Goal: Task Accomplishment & Management: Use online tool/utility

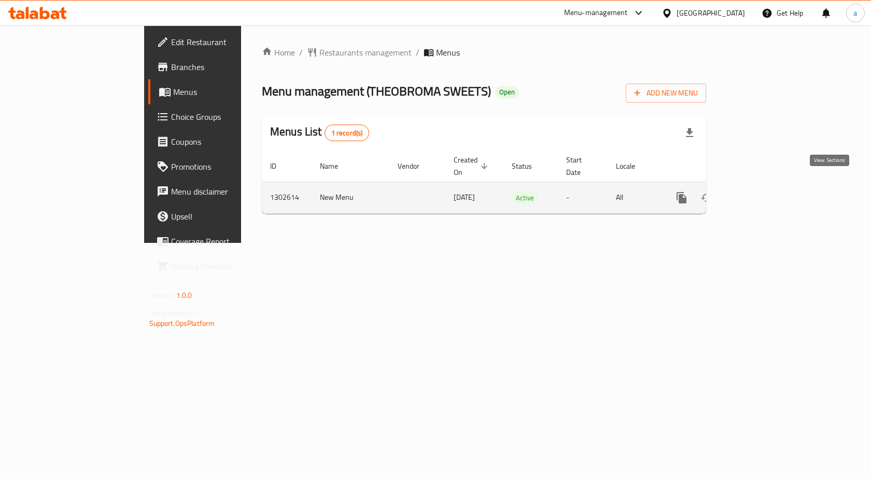
click at [763, 191] on icon "enhanced table" at bounding box center [756, 197] width 12 height 12
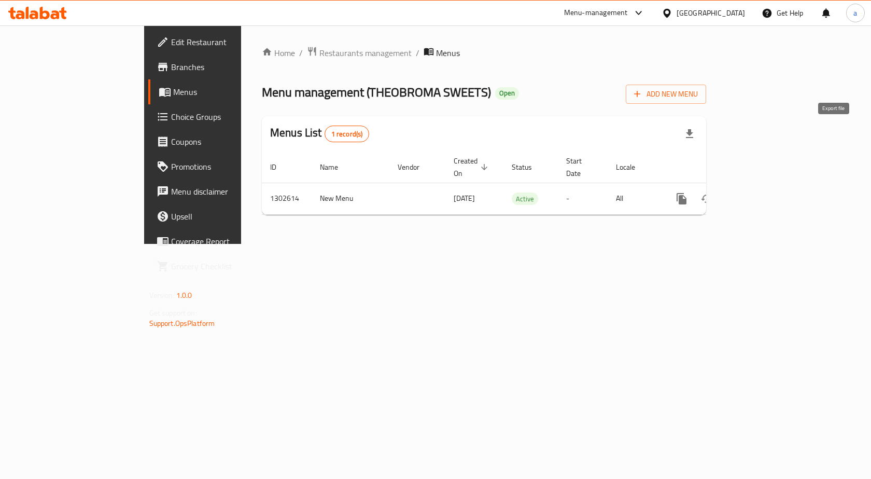
click at [696, 129] on icon "button" at bounding box center [689, 134] width 12 height 12
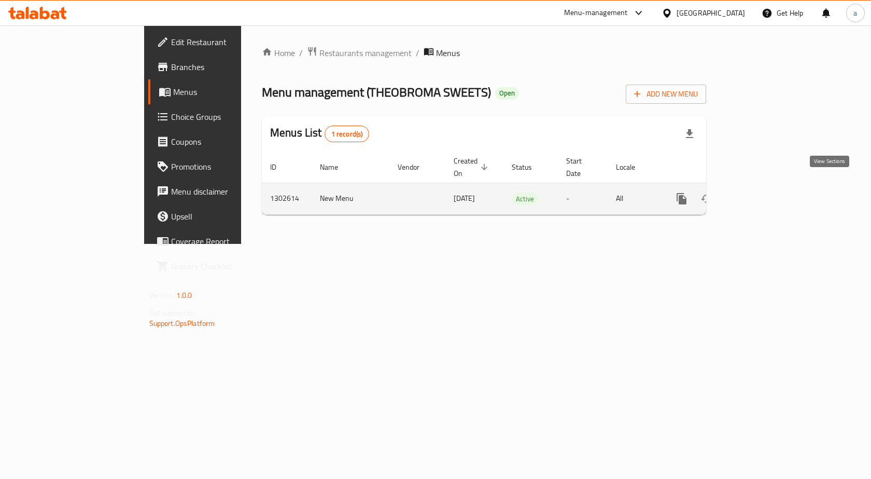
click at [763, 192] on icon "enhanced table" at bounding box center [756, 198] width 12 height 12
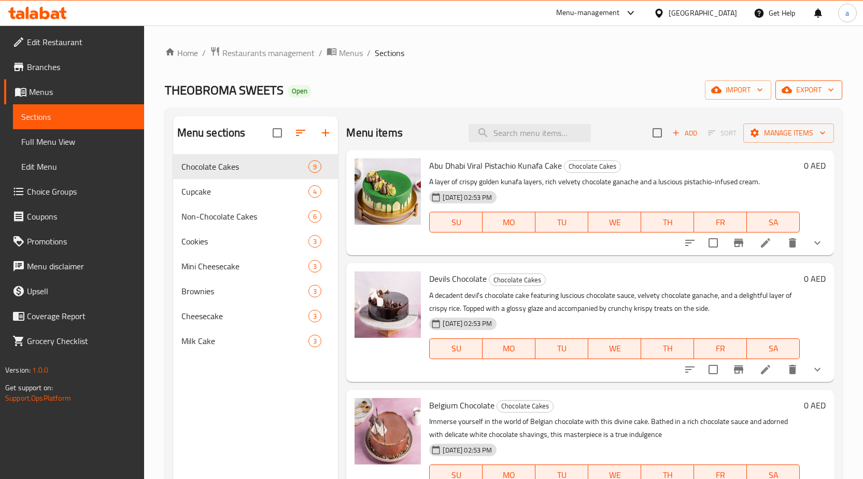
click at [801, 88] on span "export" at bounding box center [809, 89] width 50 height 13
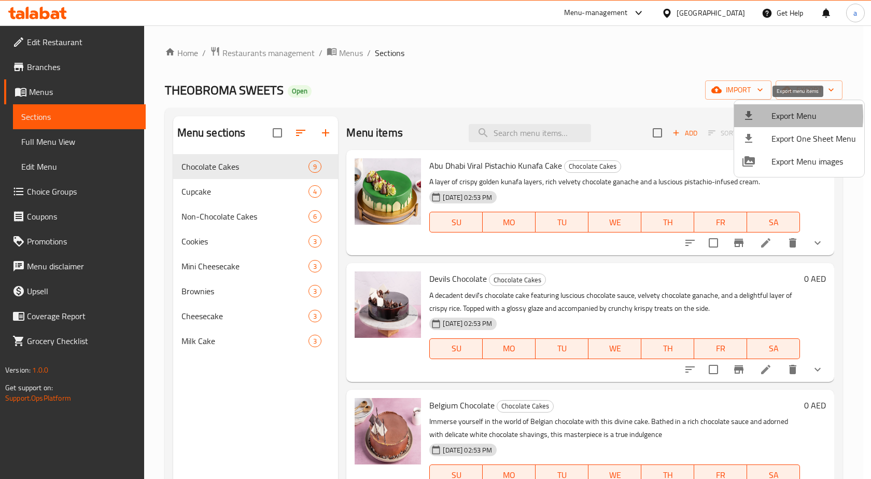
click at [762, 116] on div at bounding box center [756, 115] width 29 height 12
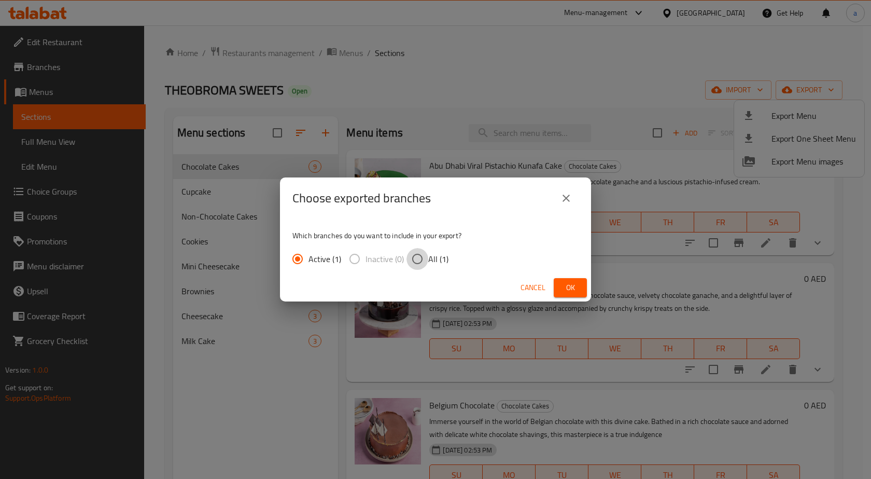
click at [417, 260] on input "All (1)" at bounding box center [417, 259] width 22 height 22
radio input "true"
click at [560, 285] on button "Ok" at bounding box center [570, 287] width 33 height 19
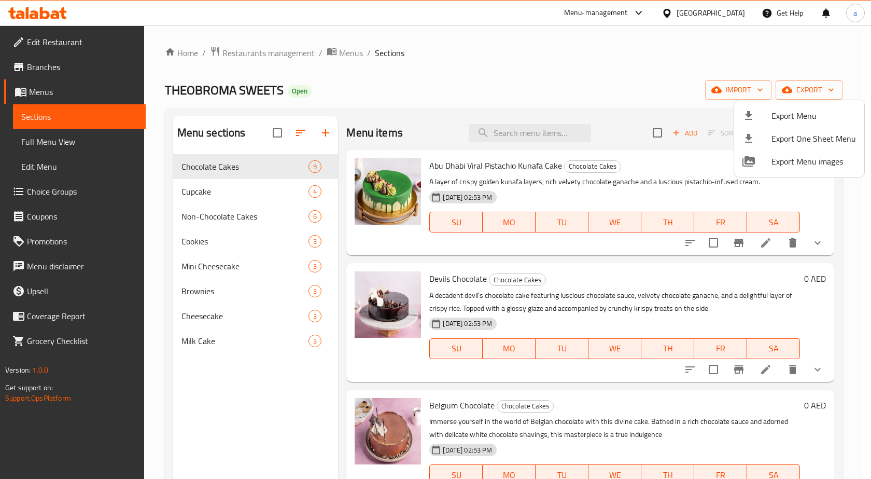
click at [55, 68] on div at bounding box center [435, 239] width 871 height 479
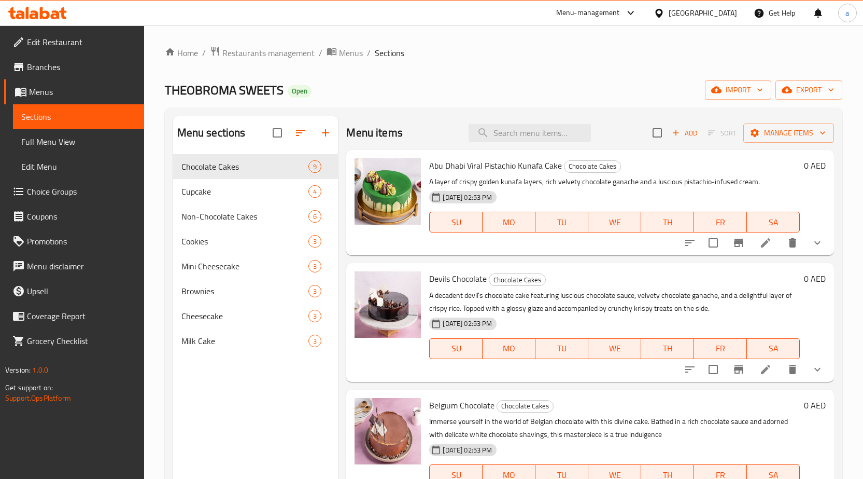
click at [44, 64] on span "Branches" at bounding box center [81, 67] width 109 height 12
